Goal: Transaction & Acquisition: Purchase product/service

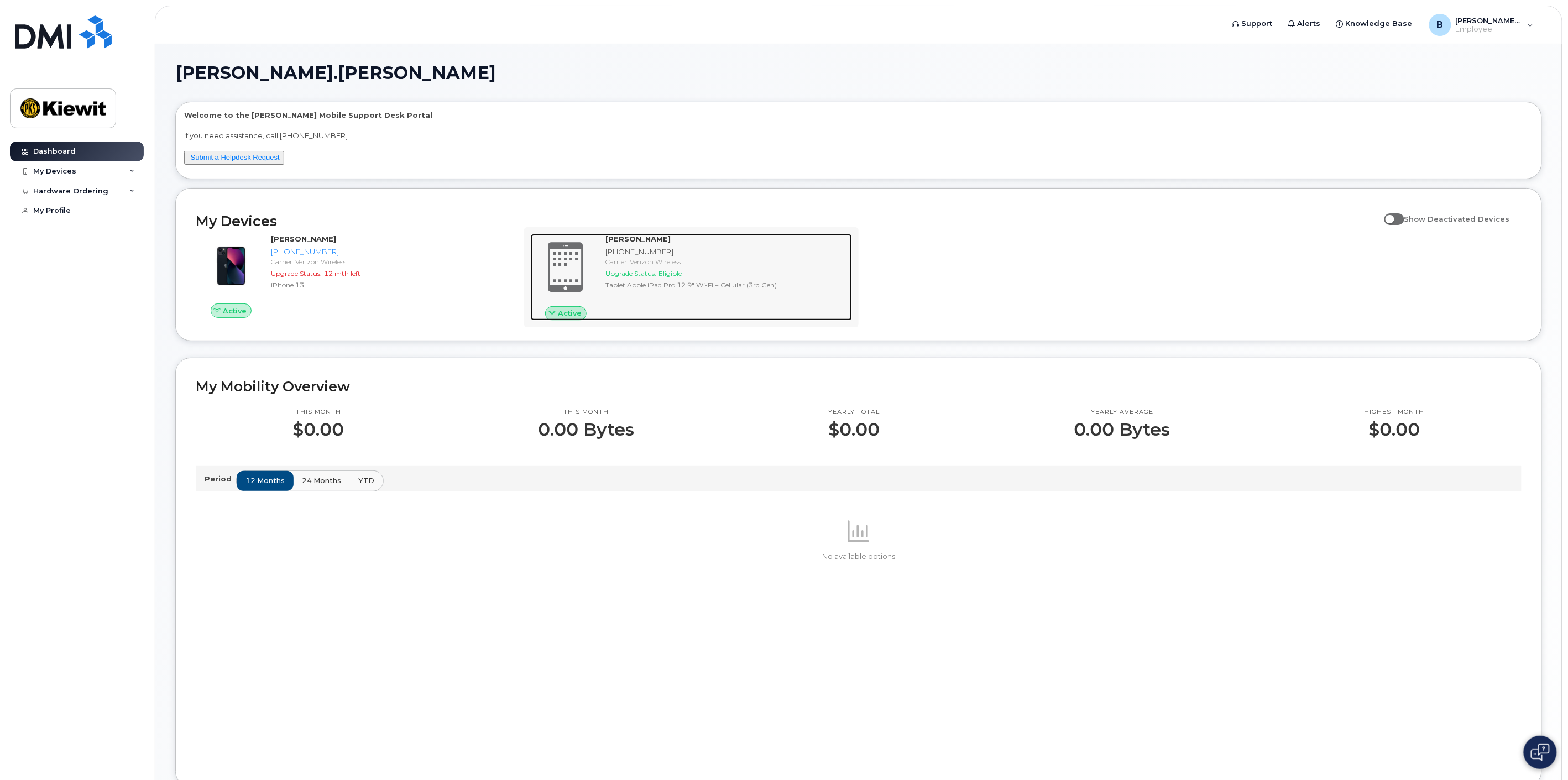
click at [726, 240] on div "ANDREW COWART" at bounding box center [726, 239] width 242 height 11
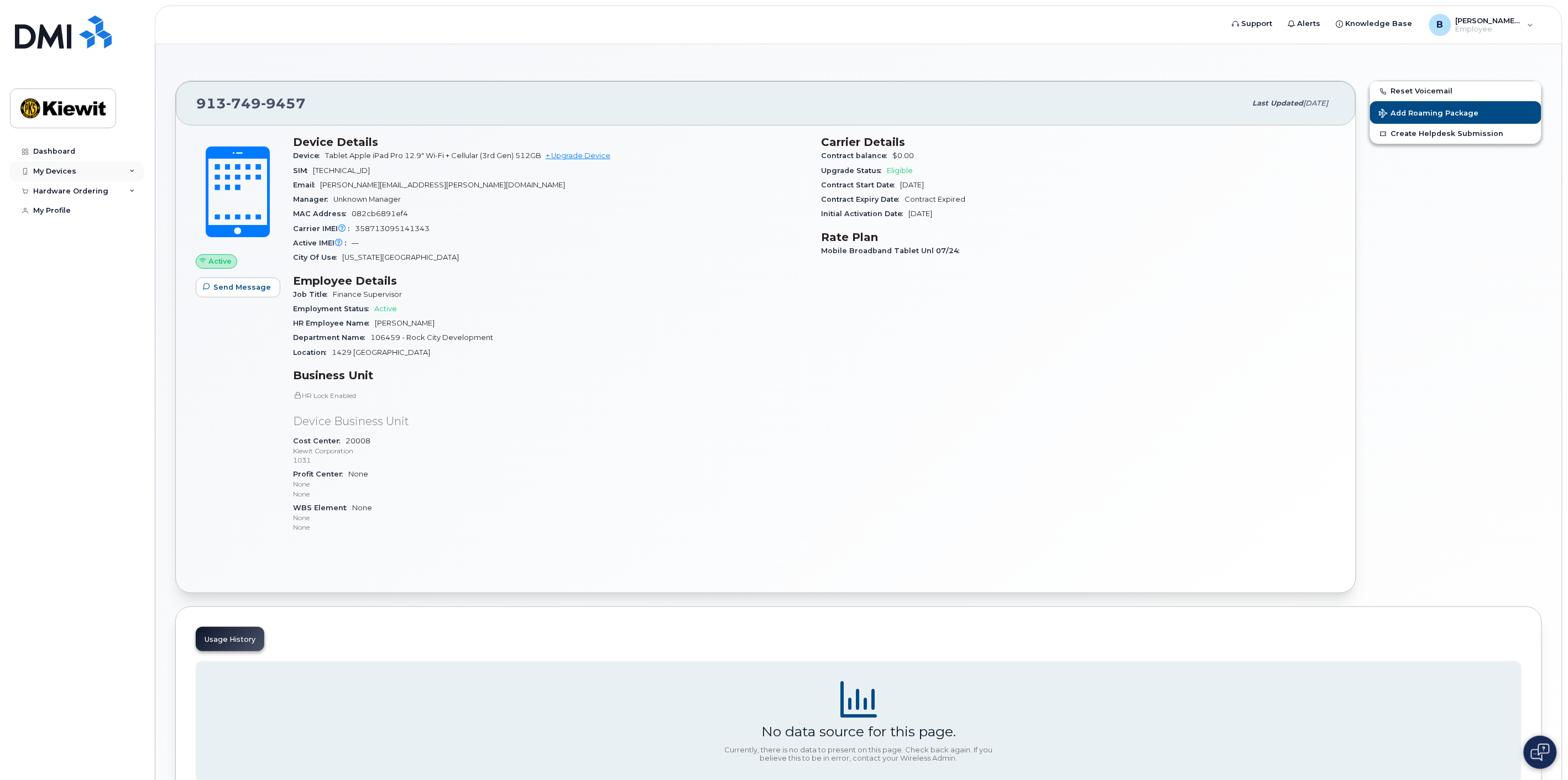
click at [94, 169] on div "My Devices" at bounding box center [77, 172] width 134 height 20
click at [97, 267] on div "([PERSON_NAME])" at bounding box center [112, 262] width 67 height 10
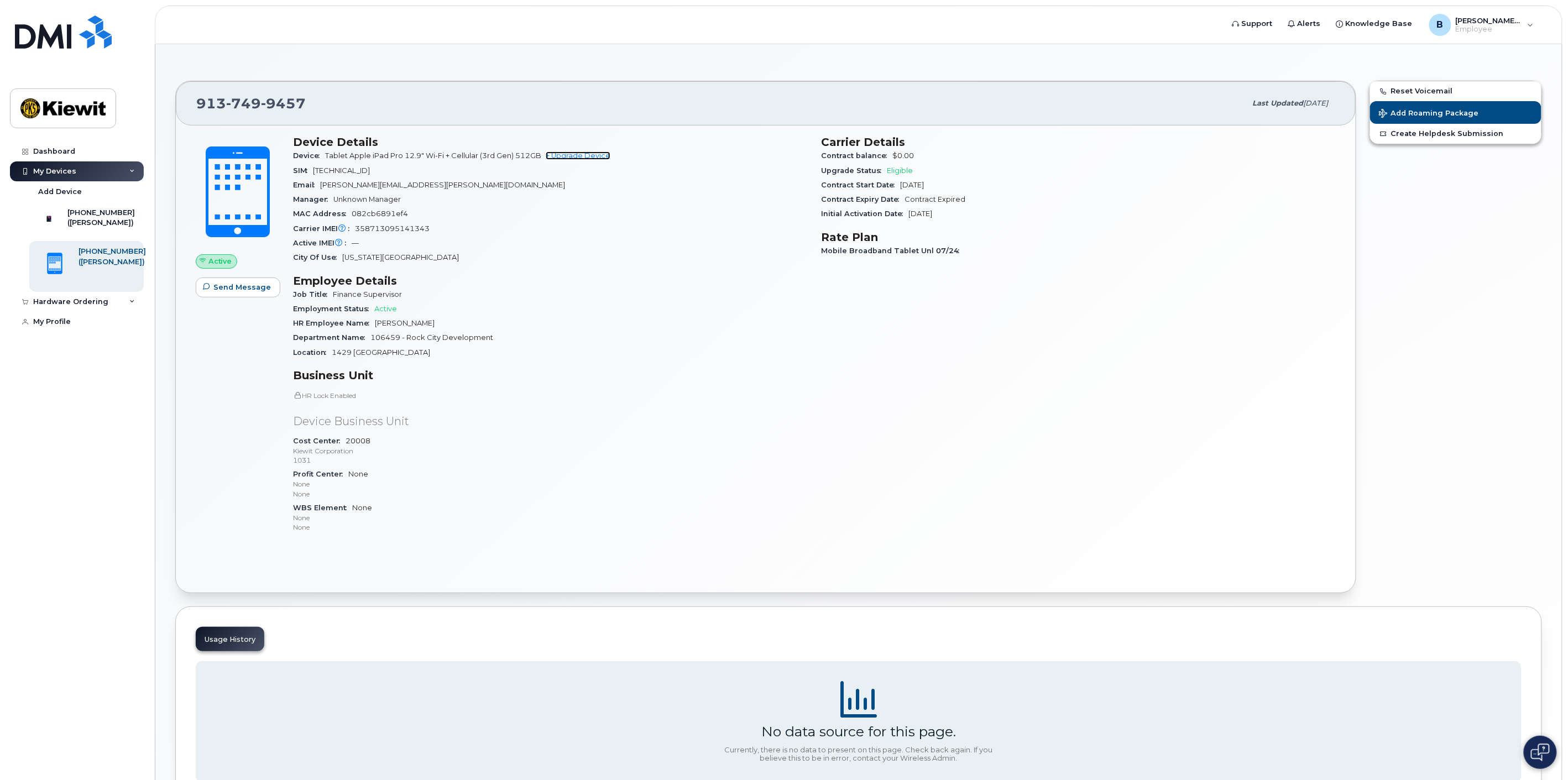
click at [549, 156] on link "+ Upgrade Device" at bounding box center [578, 155] width 65 height 8
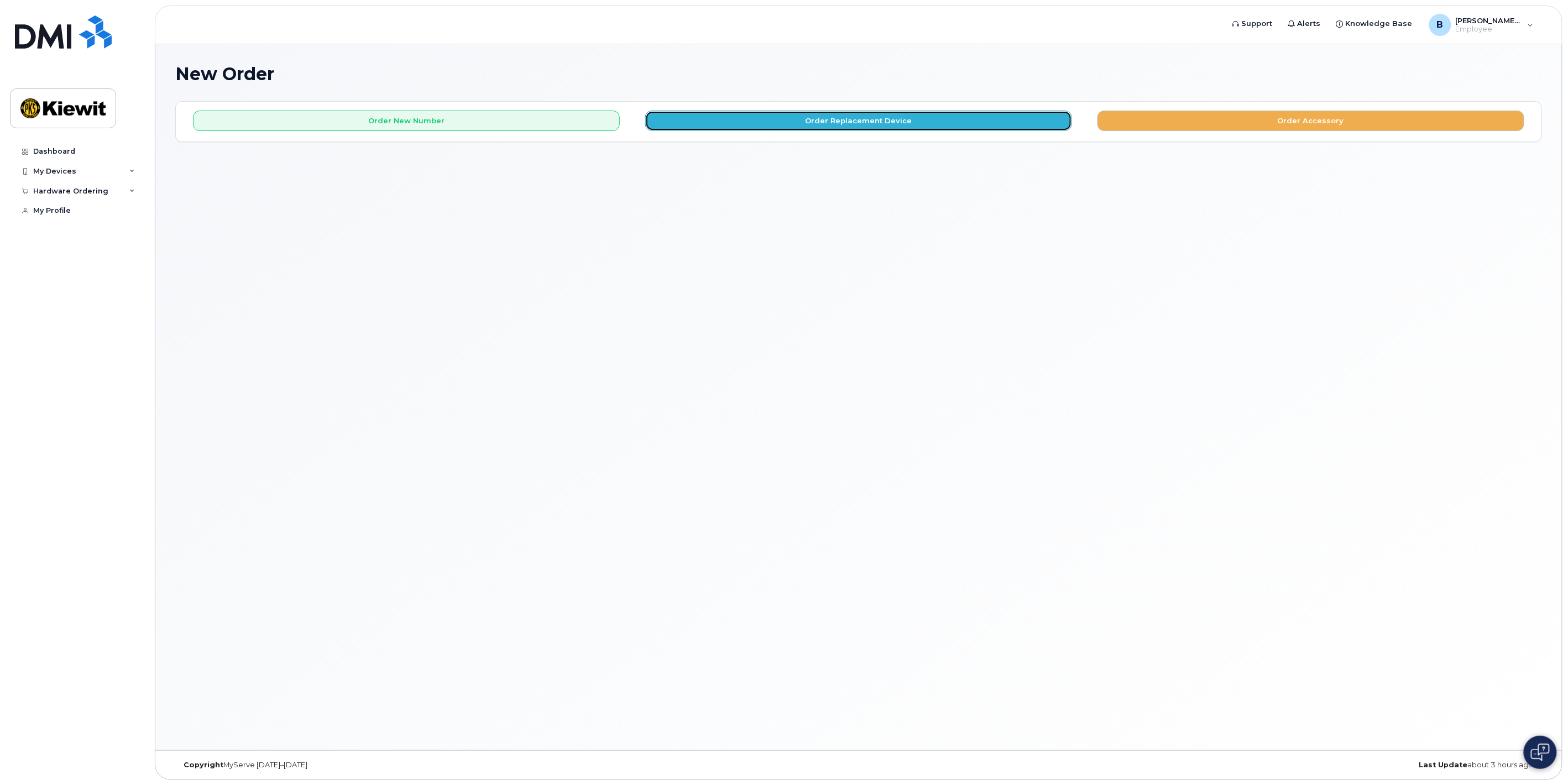
click at [822, 119] on button "Order Replacement Device" at bounding box center [858, 121] width 427 height 20
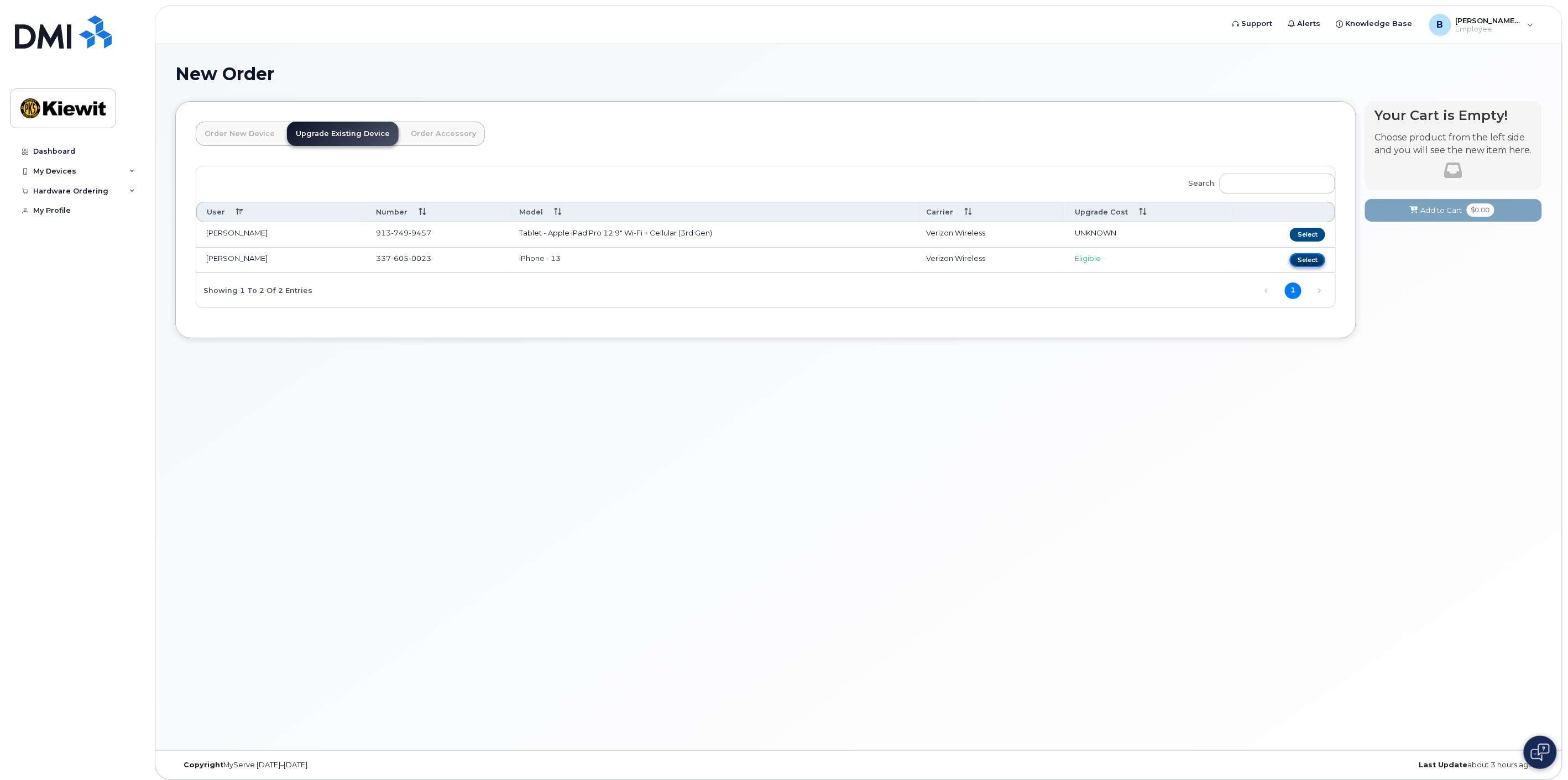
click at [1301, 263] on button "Select" at bounding box center [1307, 260] width 35 height 14
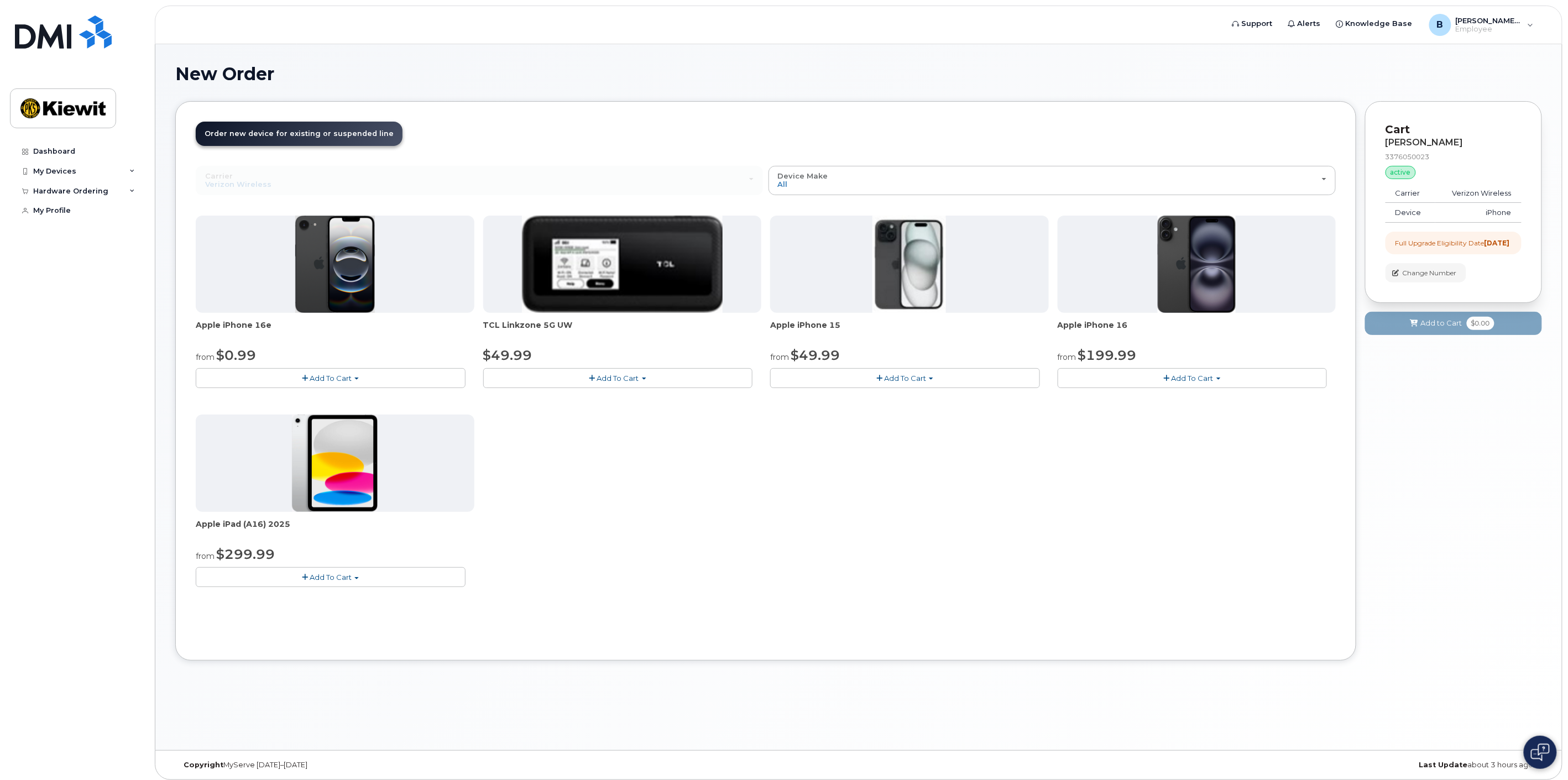
click at [360, 378] on button "Add To Cart" at bounding box center [331, 378] width 270 height 20
click at [313, 400] on link "$0.99 - 2 Year Upgrade (128GB)" at bounding box center [268, 399] width 139 height 14
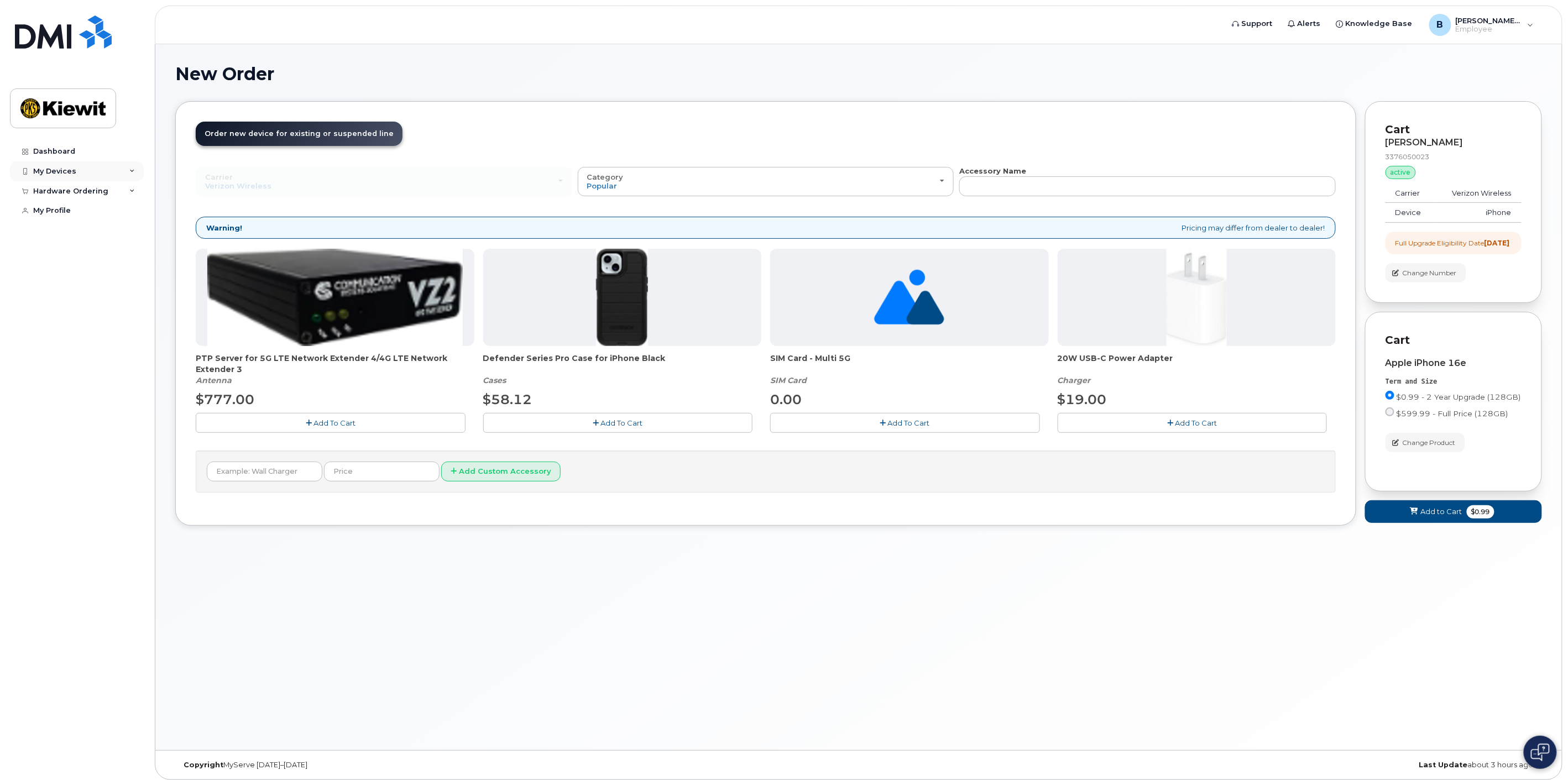
click at [89, 170] on div "My Devices" at bounding box center [77, 172] width 134 height 20
click at [79, 153] on link "Dashboard" at bounding box center [77, 152] width 134 height 20
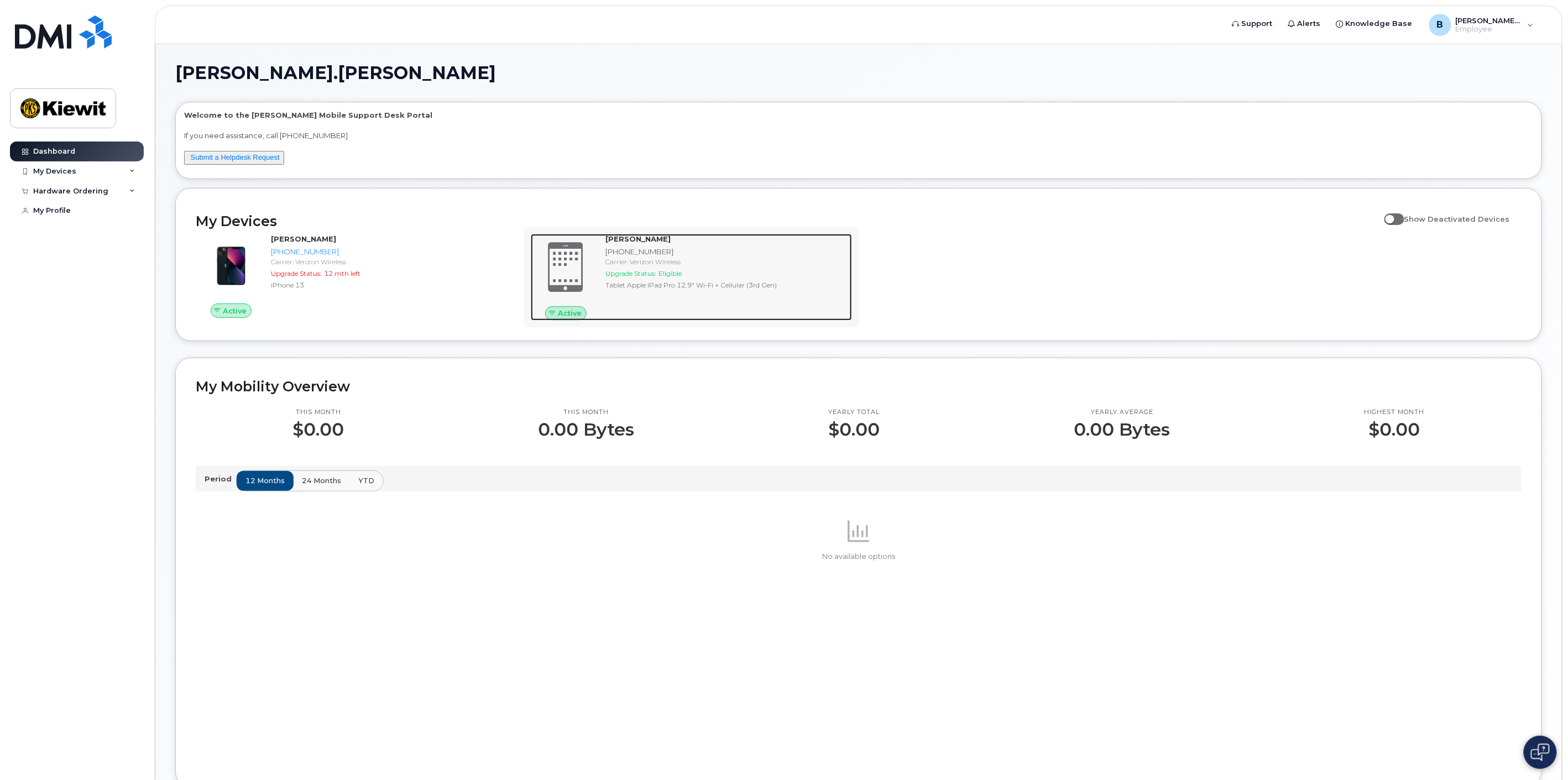
click at [705, 260] on div "Carrier: Verizon Wireless" at bounding box center [726, 261] width 242 height 9
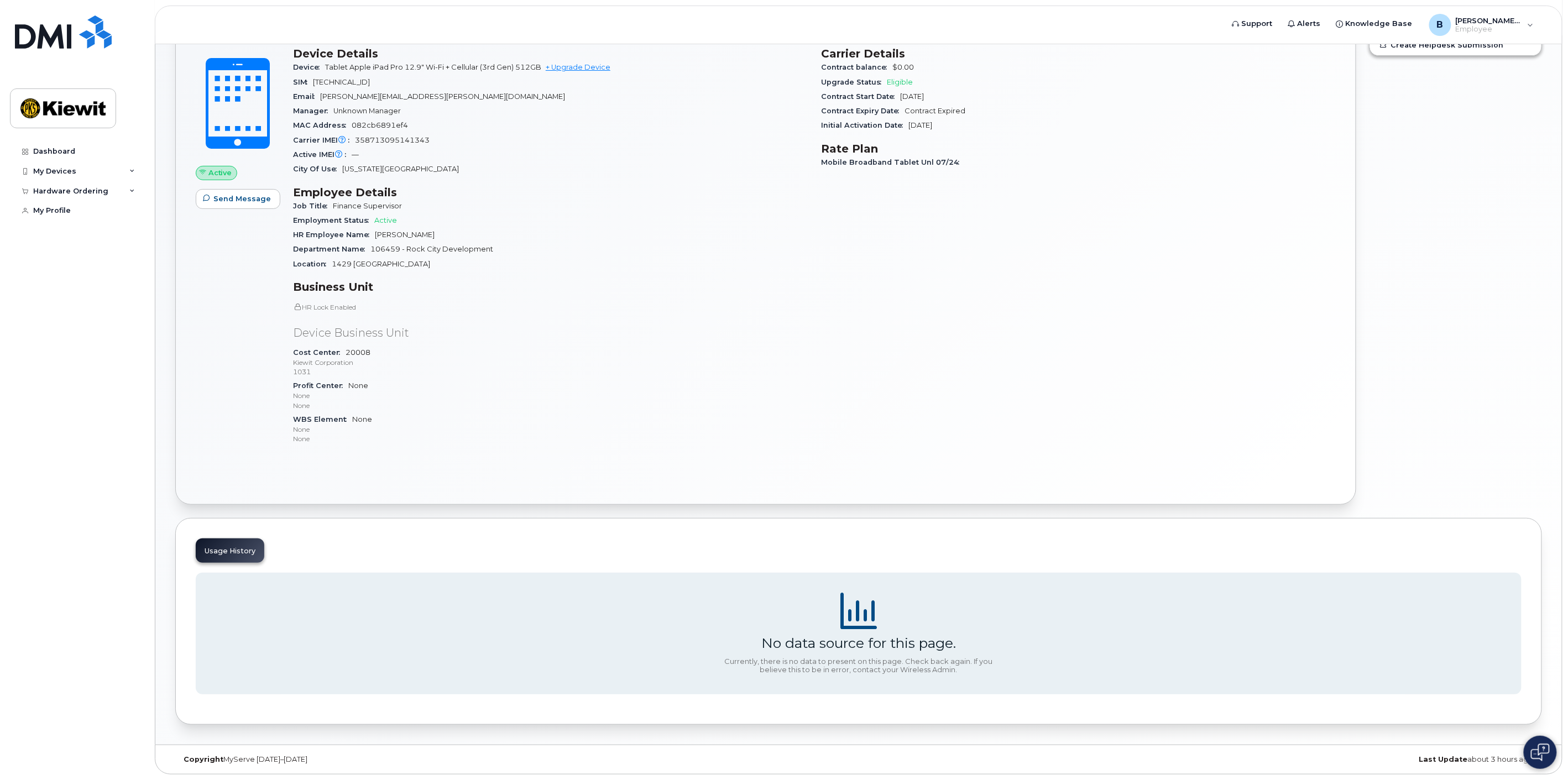
scroll to position [27, 0]
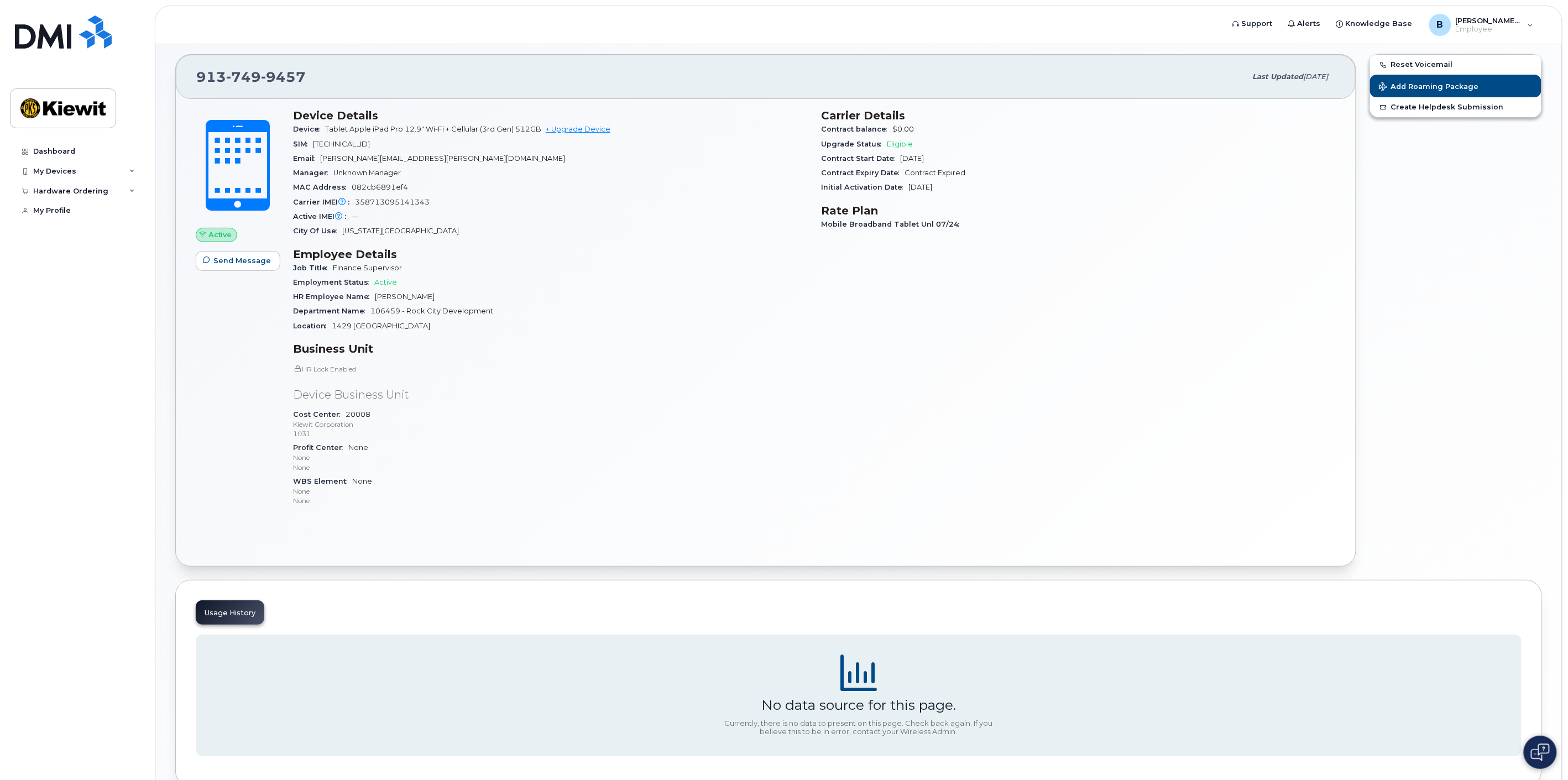
click at [905, 144] on span "Eligible" at bounding box center [900, 144] width 26 height 8
click at [1438, 108] on link "Create Helpdesk Submission" at bounding box center [1455, 108] width 171 height 20
click at [83, 189] on div "Hardware Ordering" at bounding box center [71, 191] width 75 height 9
click at [56, 233] on div "My Profile" at bounding box center [52, 232] width 38 height 9
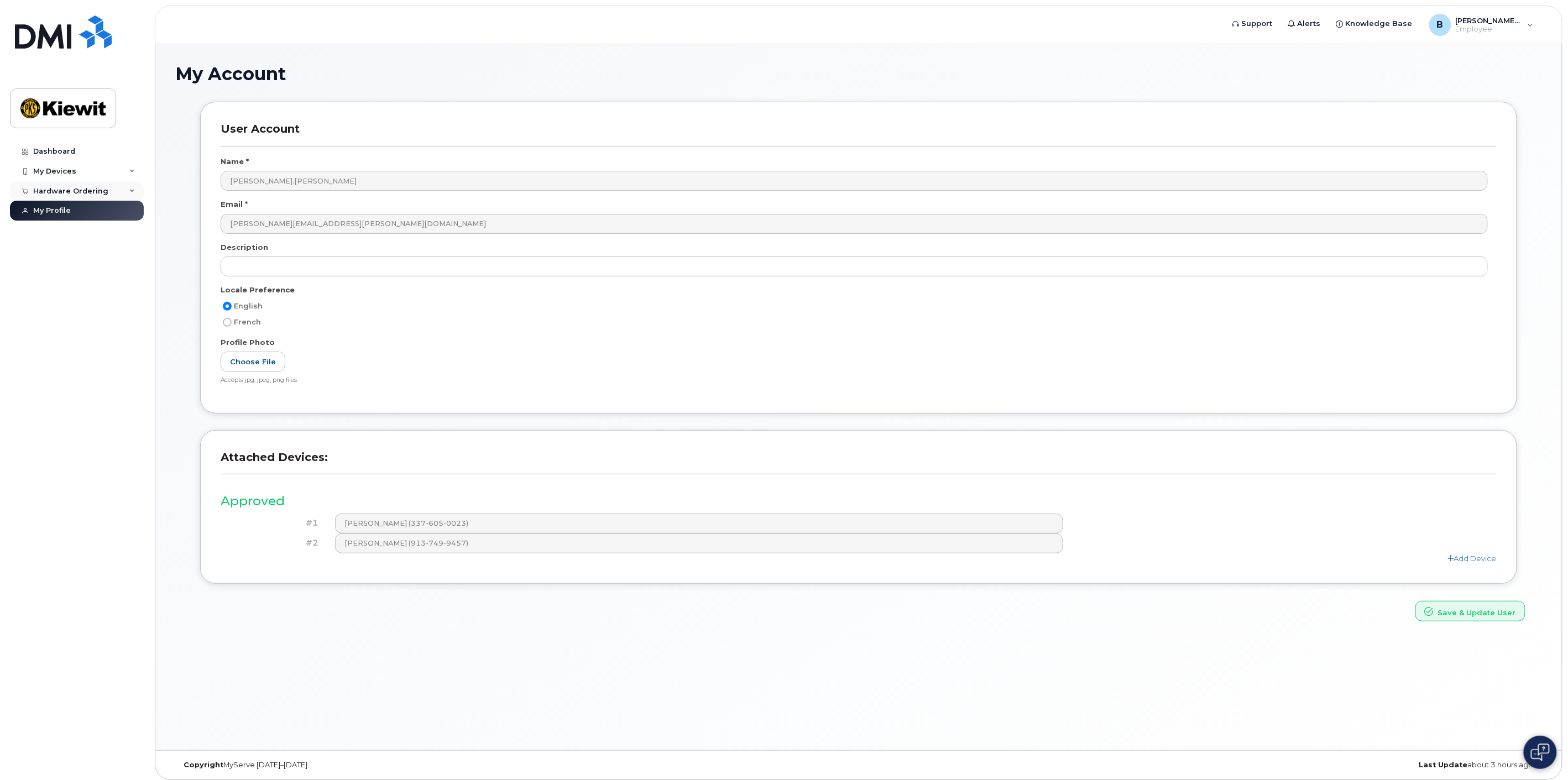
click at [104, 199] on div "Hardware Ordering" at bounding box center [77, 191] width 134 height 20
click at [84, 165] on div "My Devices" at bounding box center [77, 172] width 134 height 20
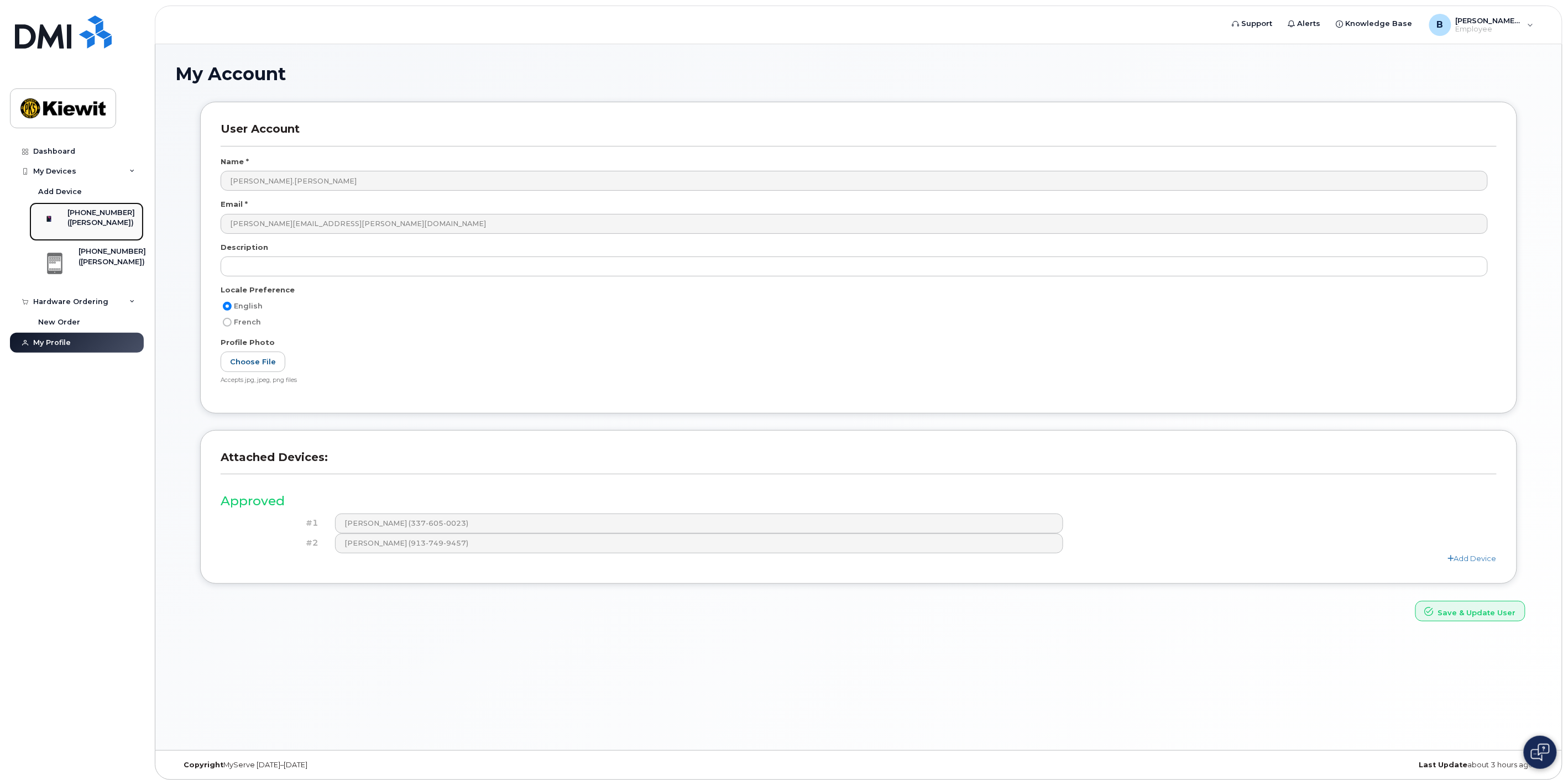
click at [97, 225] on div "([PERSON_NAME])" at bounding box center [100, 223] width 67 height 10
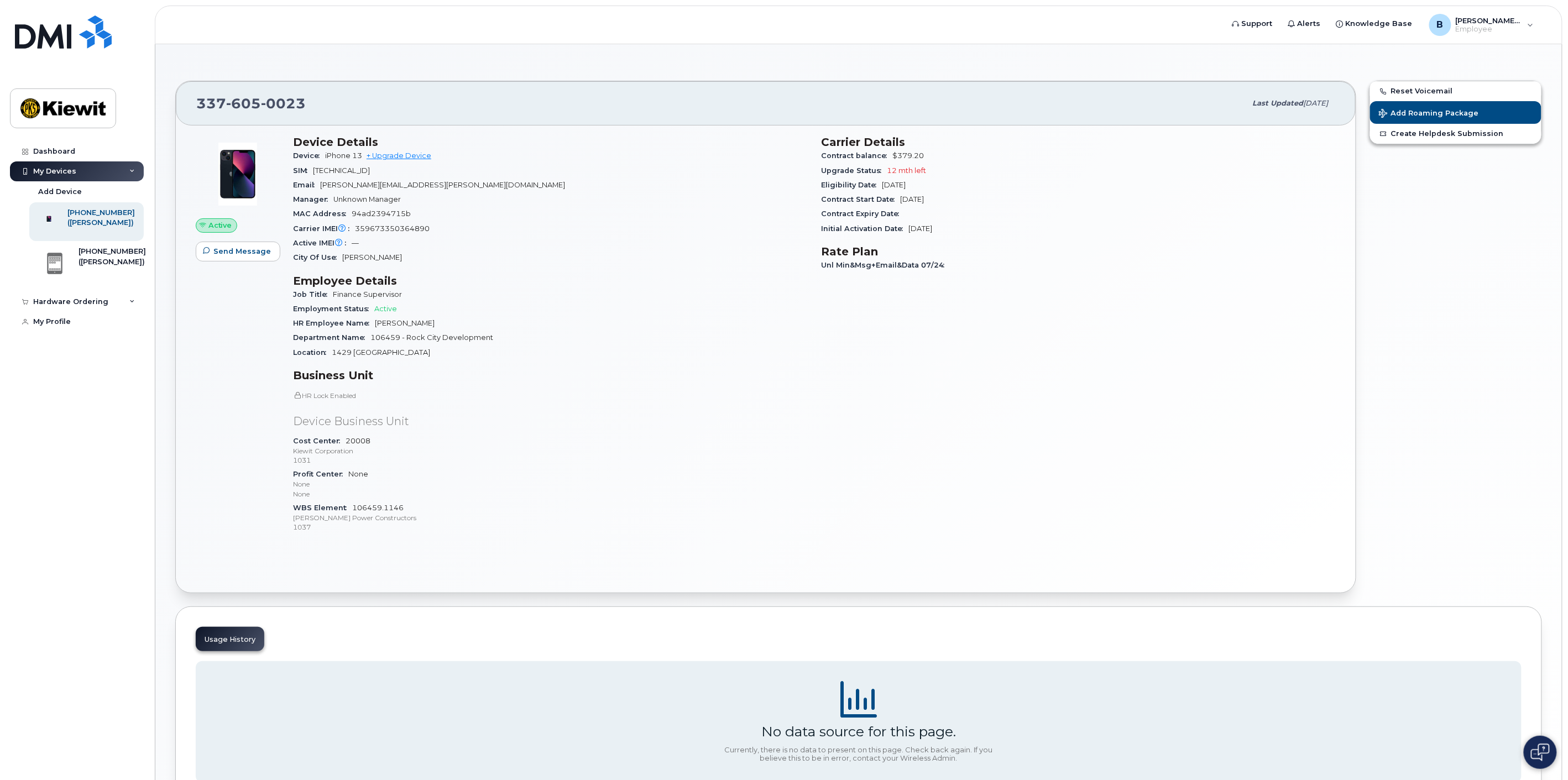
click at [216, 638] on div "Usage History" at bounding box center [230, 639] width 69 height 25
click at [121, 267] on div "([PERSON_NAME])" at bounding box center [112, 262] width 67 height 10
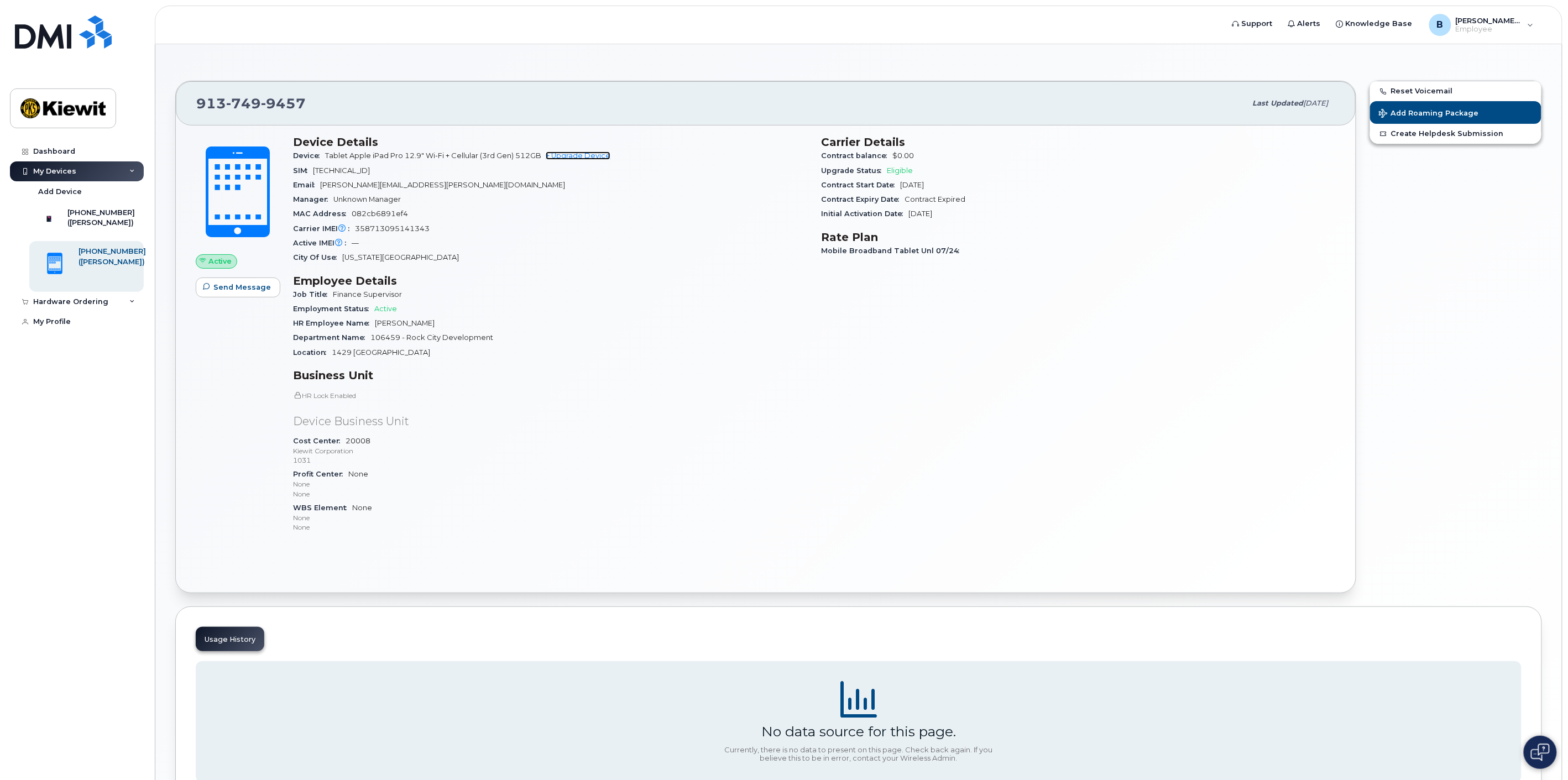
click at [584, 152] on link "+ Upgrade Device" at bounding box center [578, 155] width 65 height 8
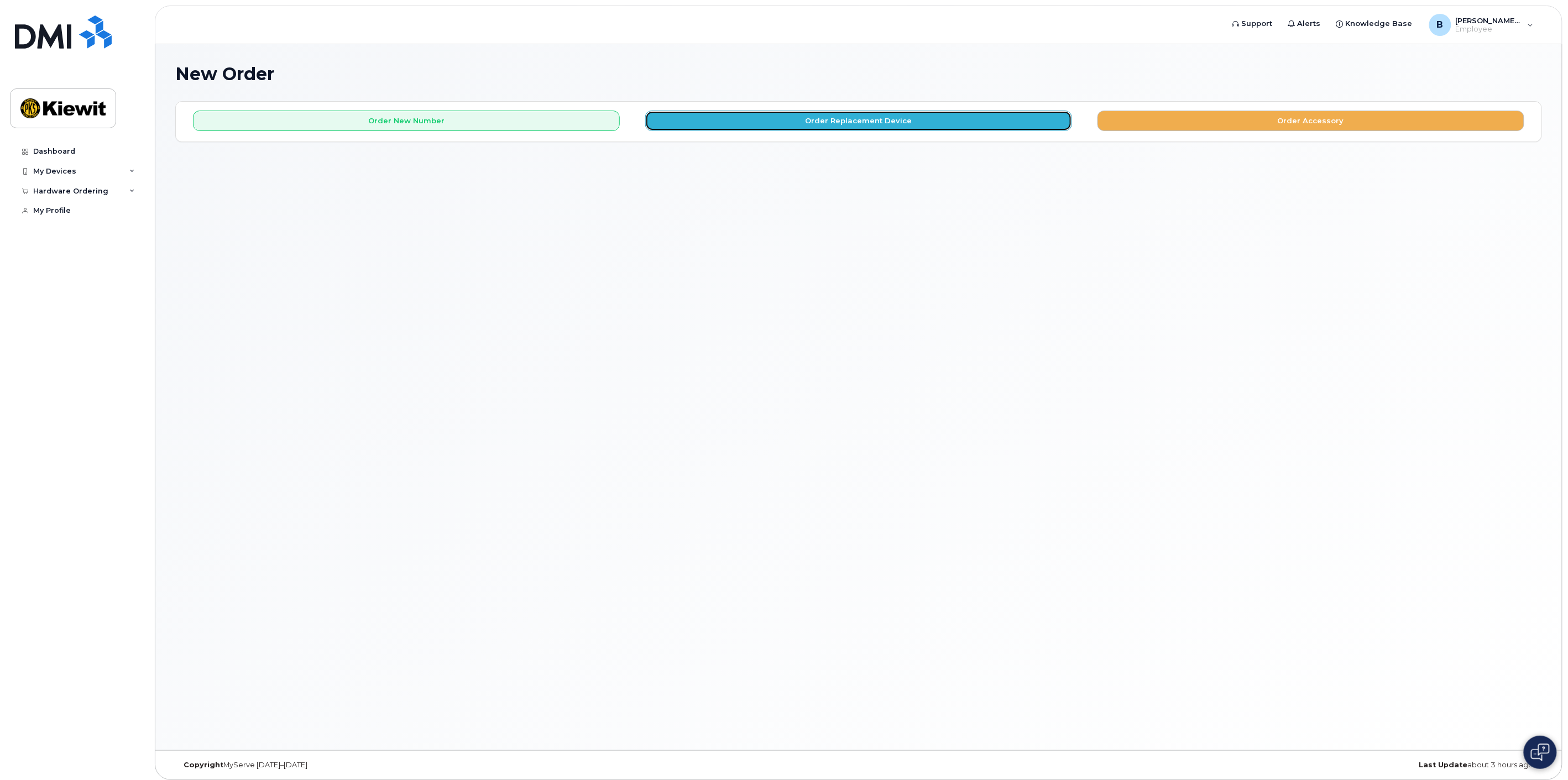
click at [770, 122] on button "Order Replacement Device" at bounding box center [858, 121] width 427 height 20
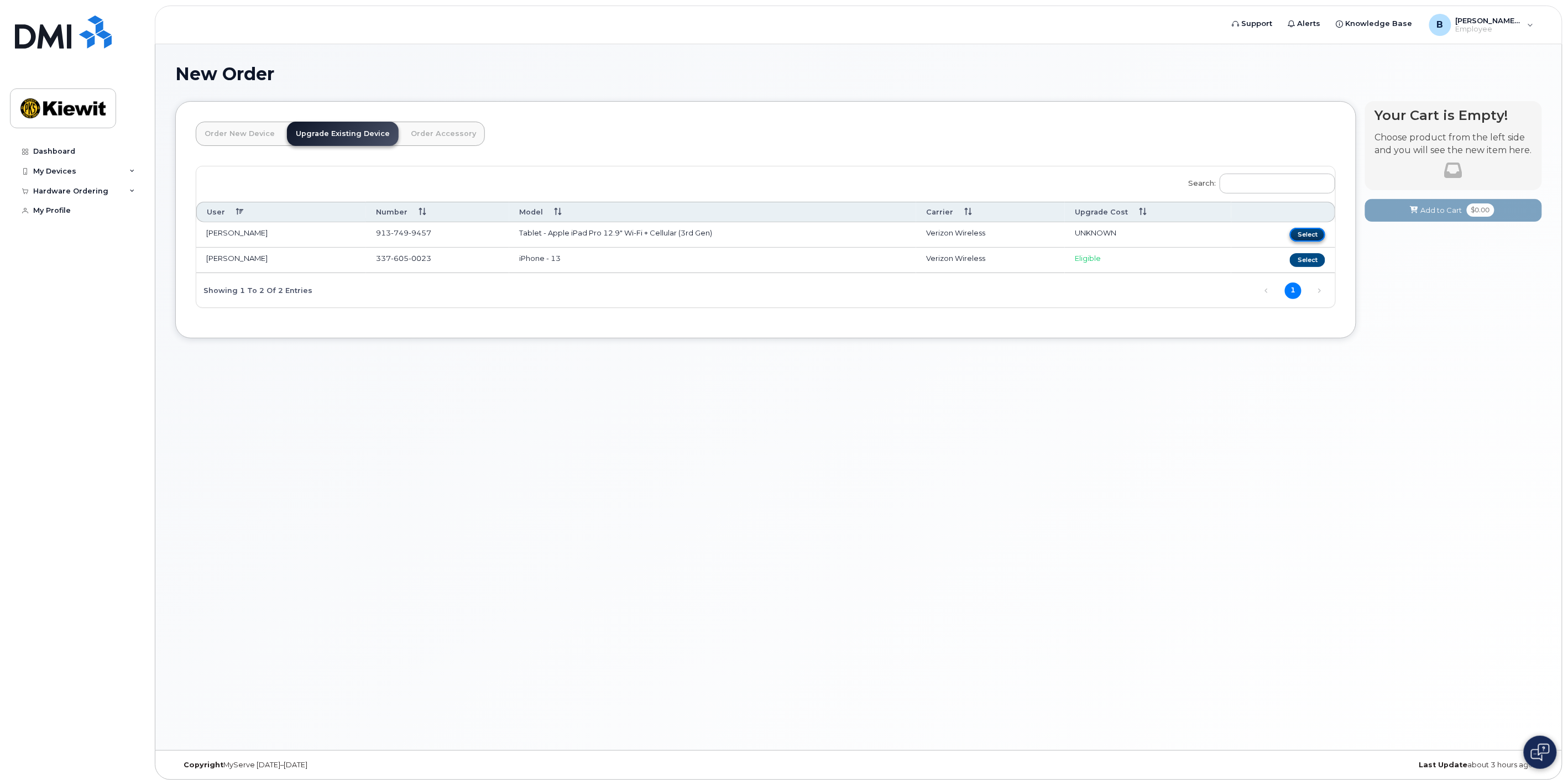
click at [1309, 233] on button "Select" at bounding box center [1307, 234] width 35 height 14
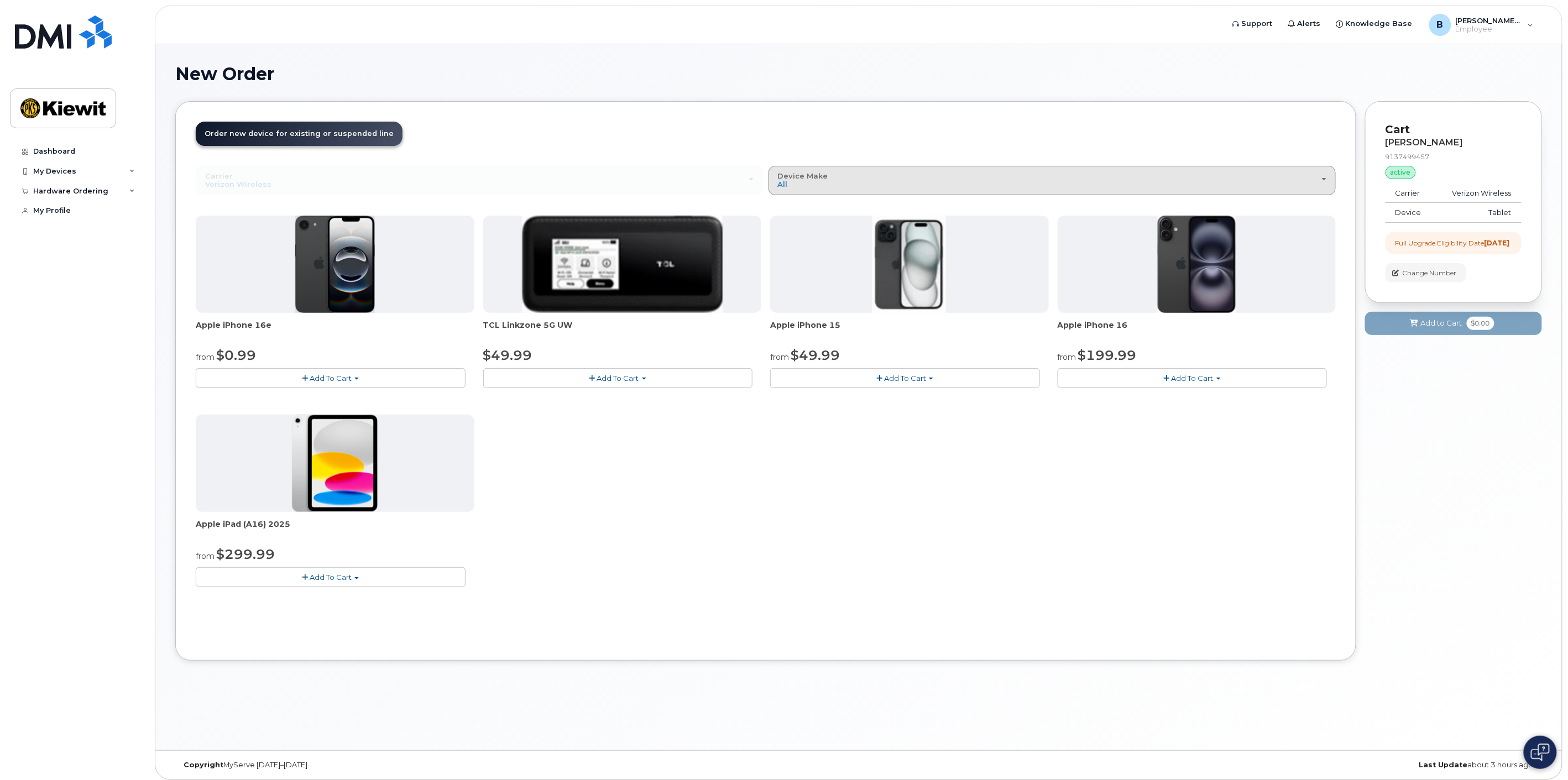
click at [822, 191] on button "Device Make All iPhone Modem Tablet" at bounding box center [1052, 181] width 567 height 29
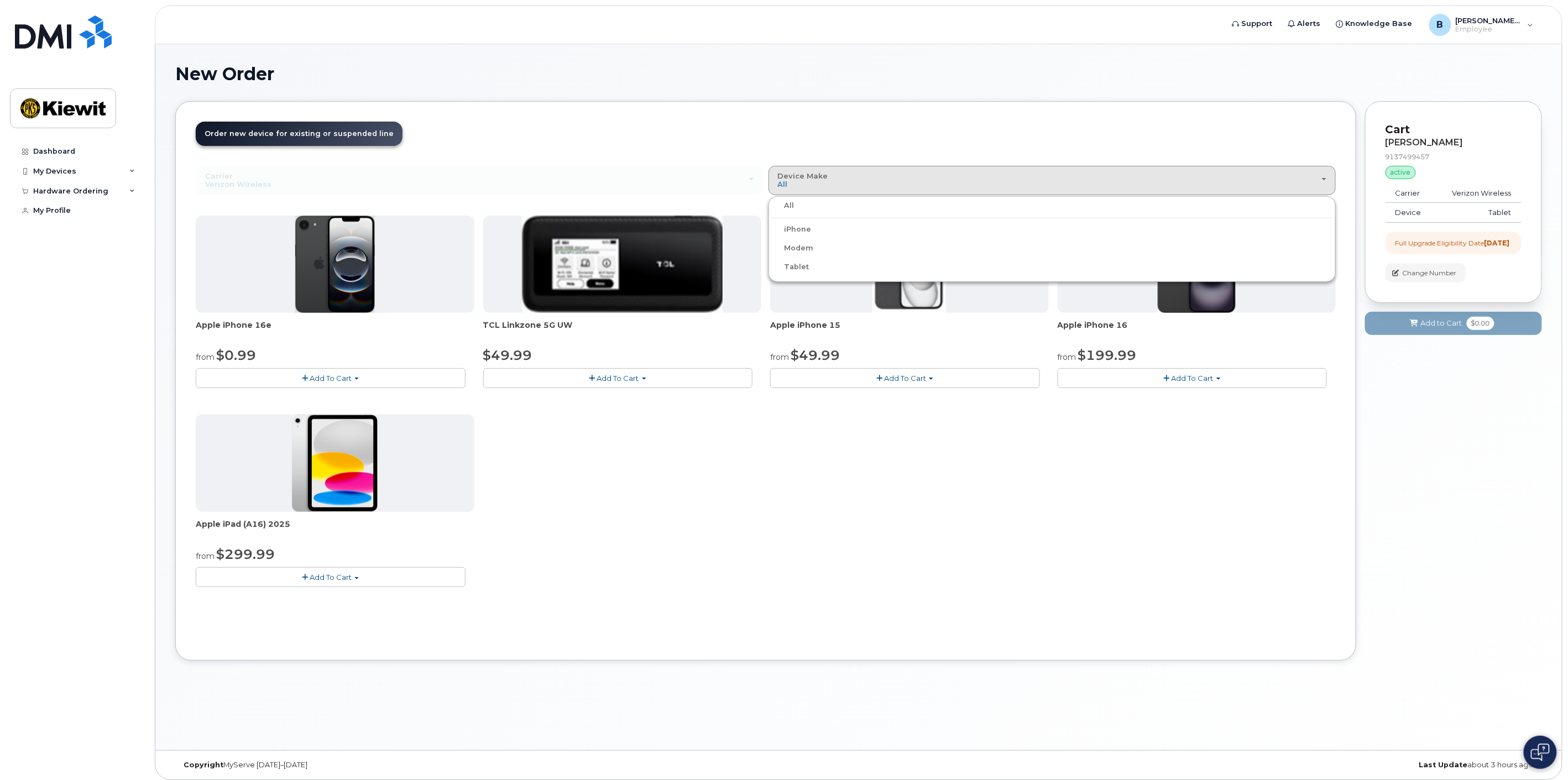
click at [796, 266] on label "Tablet" at bounding box center [790, 267] width 38 height 13
click at [0, 0] on input "Tablet" at bounding box center [0, 0] width 0 height 0
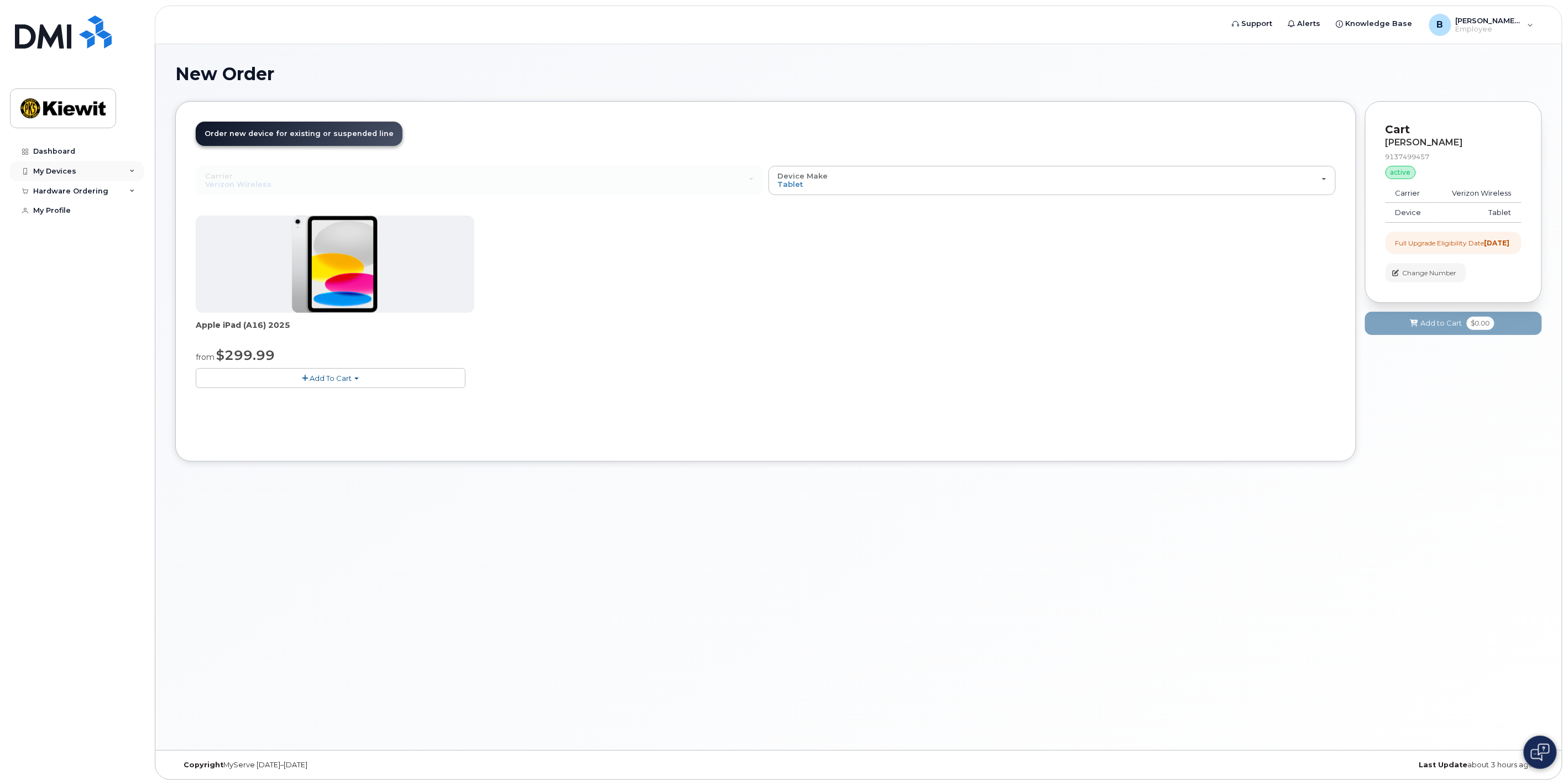
click at [95, 173] on div "My Devices" at bounding box center [77, 172] width 134 height 20
click at [107, 217] on div "[PHONE_NUMBER]" at bounding box center [100, 213] width 67 height 10
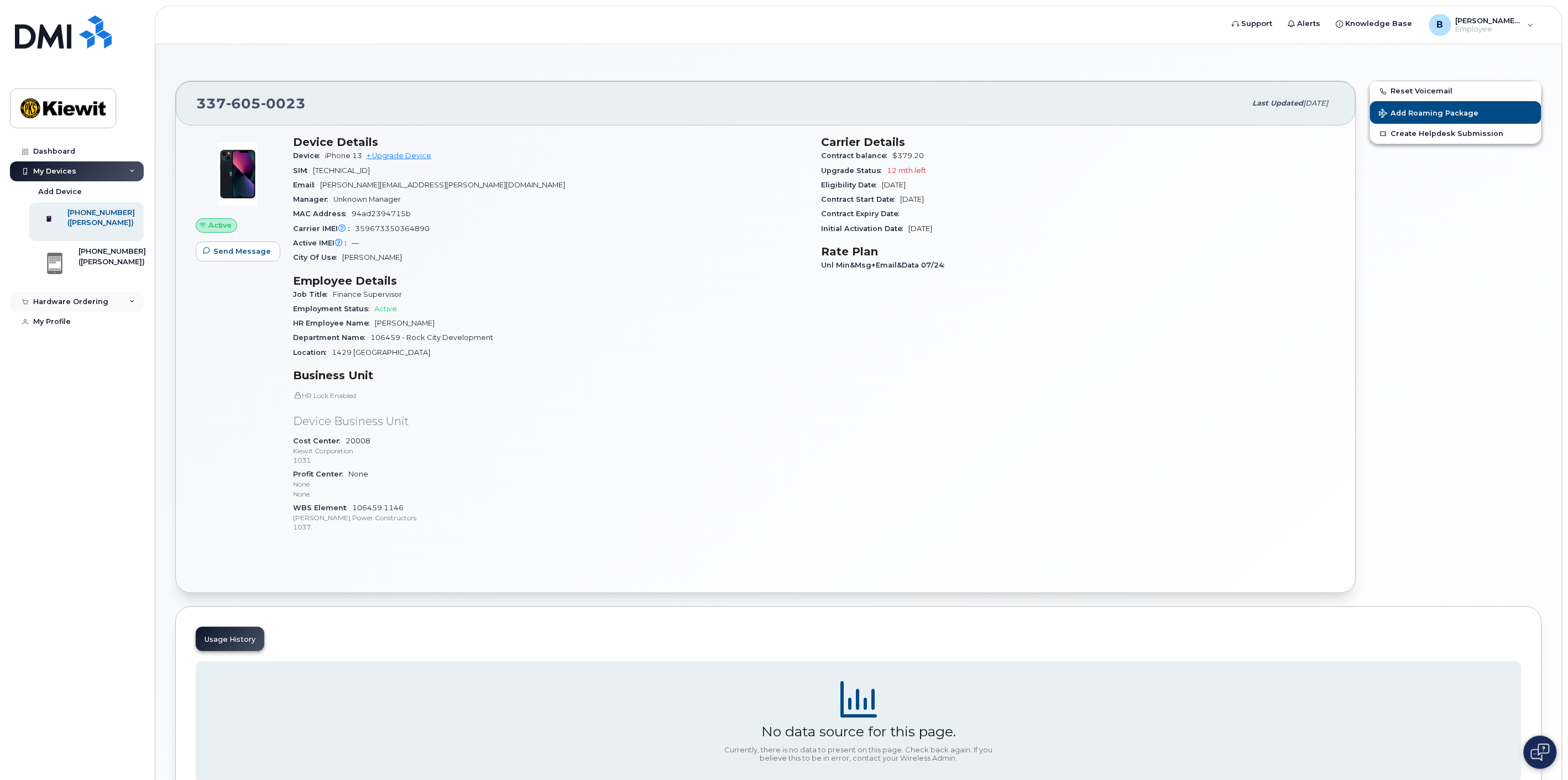
click at [115, 312] on div "Hardware Ordering" at bounding box center [77, 302] width 134 height 20
click at [92, 218] on div "([PERSON_NAME])" at bounding box center [100, 223] width 67 height 10
click at [96, 256] on div "[PHONE_NUMBER]" at bounding box center [112, 252] width 67 height 10
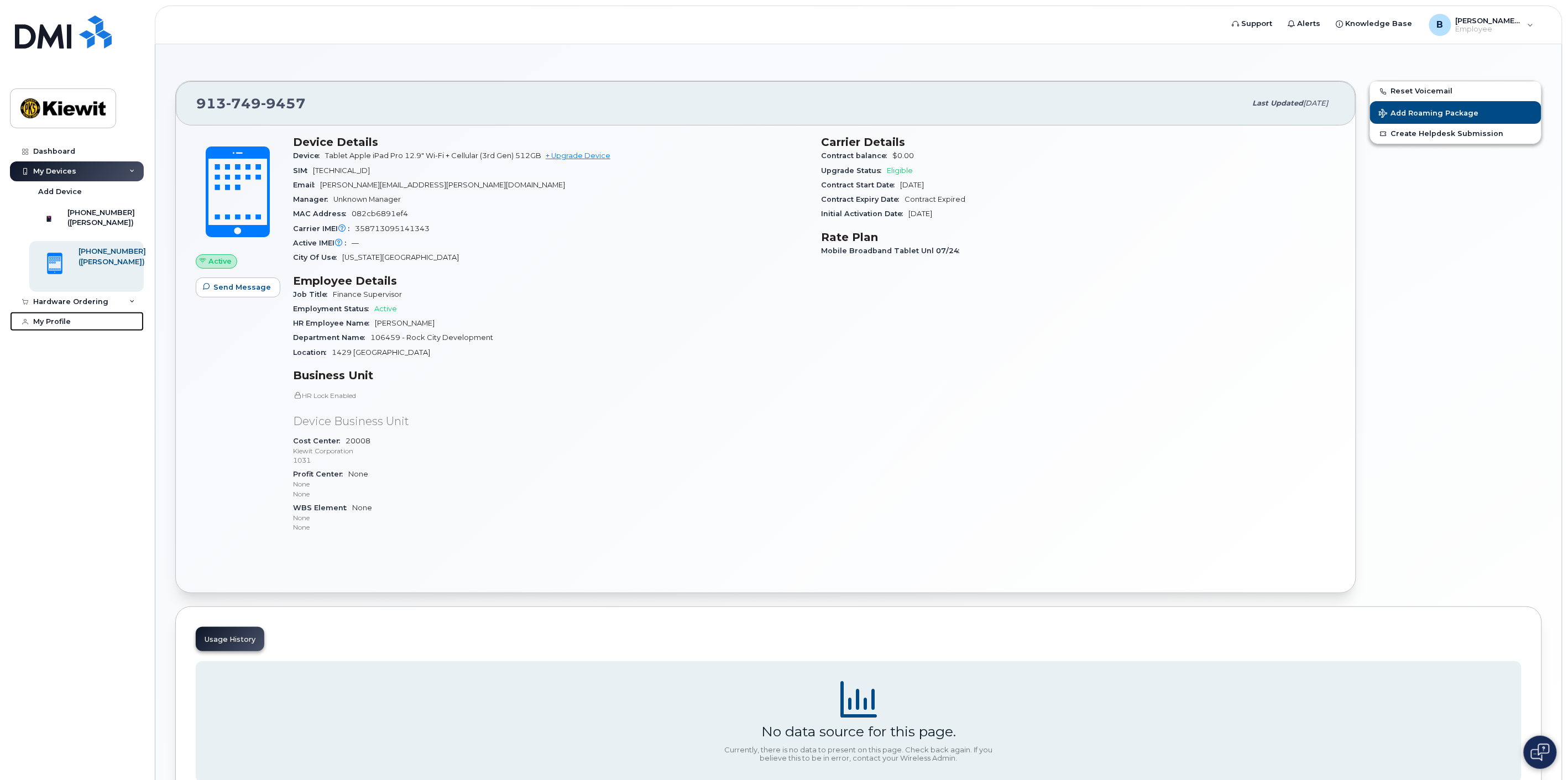
drag, startPoint x: 90, startPoint y: 330, endPoint x: 263, endPoint y: 353, distance: 174.5
click at [90, 331] on link "My Profile" at bounding box center [77, 322] width 134 height 20
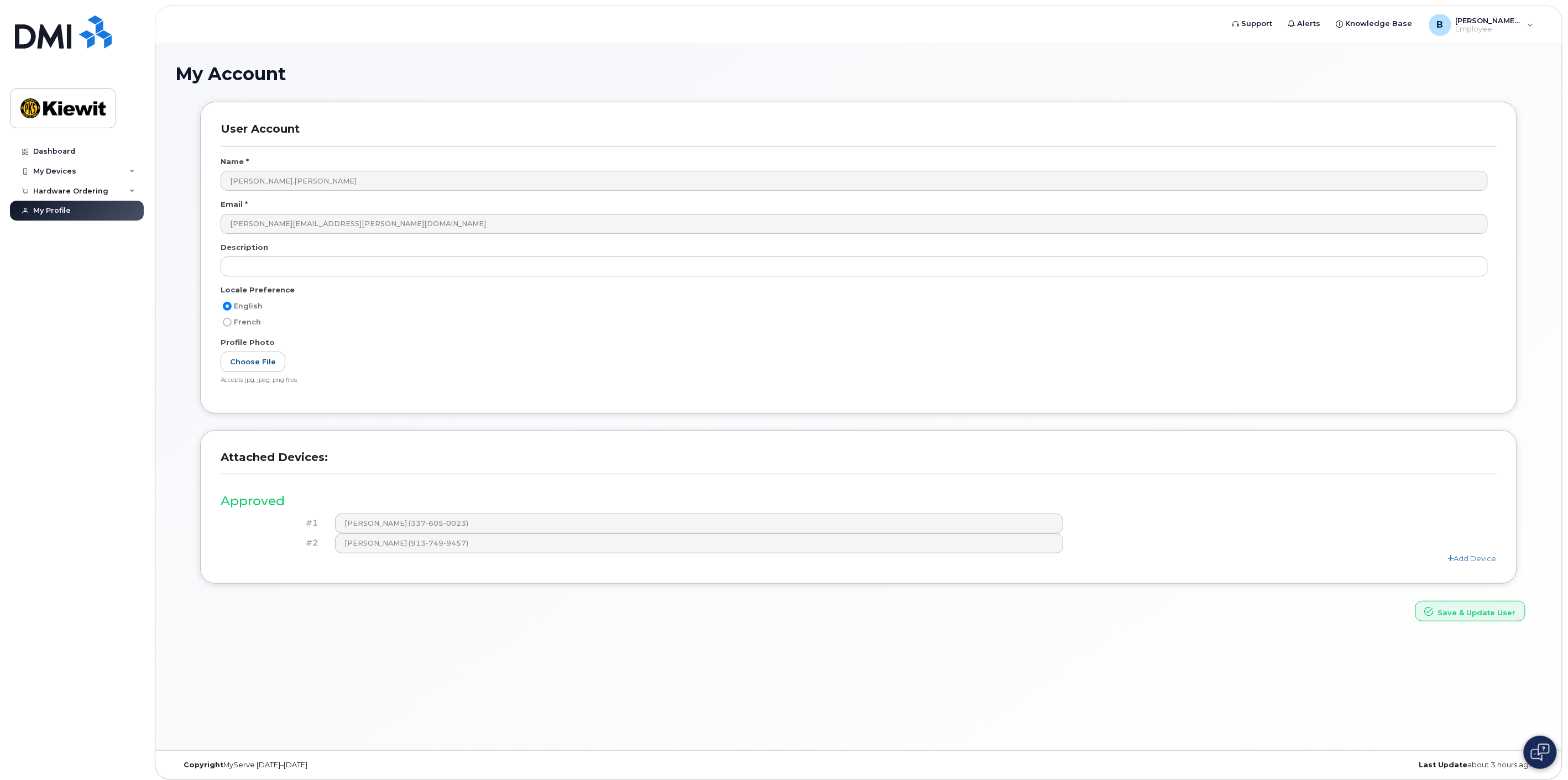
click at [492, 554] on div "Approved #1 [PERSON_NAME] (337-605-0023) #2 [PERSON_NAME] (913-749-9457) Add De…" at bounding box center [858, 524] width 1276 height 79
click at [1543, 755] on img at bounding box center [1540, 753] width 19 height 18
drag, startPoint x: 1315, startPoint y: 677, endPoint x: 1327, endPoint y: 655, distance: 25.1
click at [1315, 677] on div "My Account User Account Name * [PERSON_NAME].[PERSON_NAME] Email * [PERSON_NAME…" at bounding box center [858, 397] width 1406 height 706
click at [1488, 35] on div "[PERSON_NAME].[PERSON_NAME] Employee English Français Sign out" at bounding box center [1481, 25] width 122 height 25
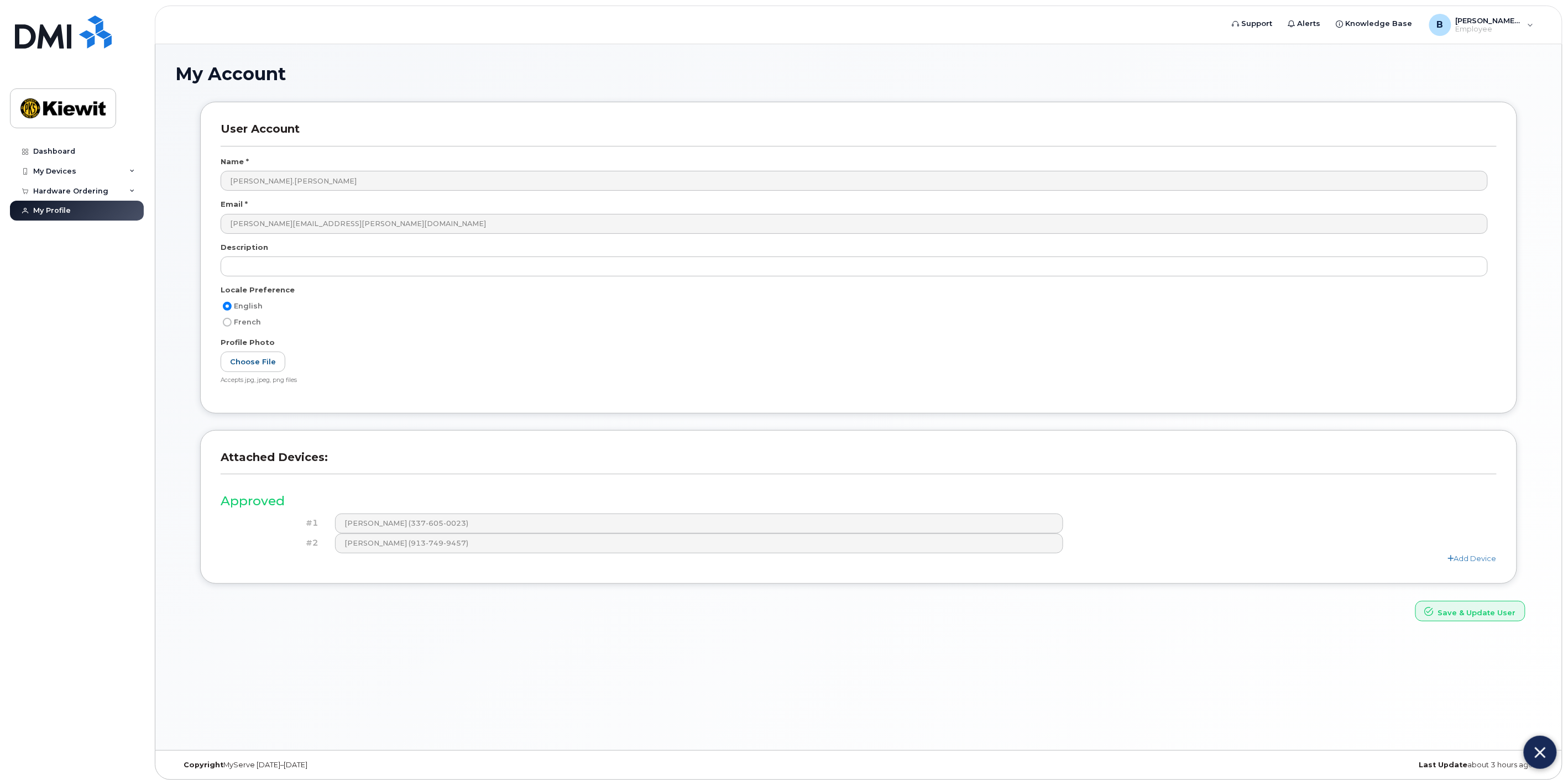
click at [1537, 754] on img at bounding box center [1540, 753] width 11 height 18
click at [1273, 19] on span "Support" at bounding box center [1257, 23] width 31 height 11
click at [56, 36] on img at bounding box center [64, 32] width 97 height 33
